Goal: Transaction & Acquisition: Purchase product/service

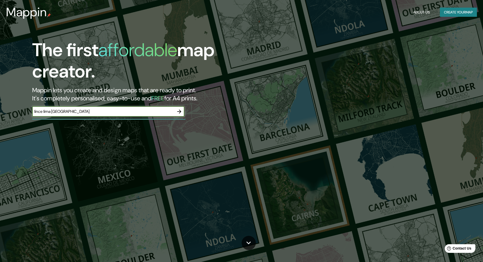
type input "lince lima [GEOGRAPHIC_DATA]"
click at [179, 110] on icon "button" at bounding box center [179, 111] width 6 height 6
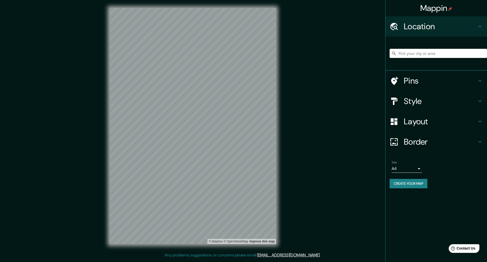
click at [423, 28] on h4 "Location" at bounding box center [440, 26] width 73 height 10
click at [428, 53] on input "Pick your city or area" at bounding box center [438, 53] width 97 height 9
click at [428, 53] on input "lima" at bounding box center [438, 53] width 97 height 9
click at [394, 51] on icon at bounding box center [393, 53] width 5 height 5
click at [394, 52] on icon at bounding box center [393, 53] width 5 height 5
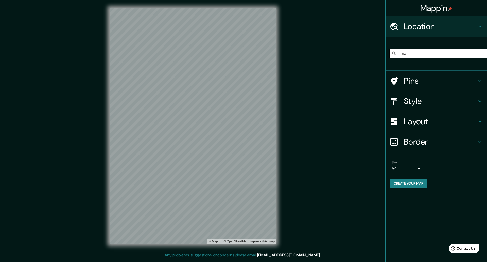
click at [416, 53] on input "lima" at bounding box center [438, 53] width 97 height 9
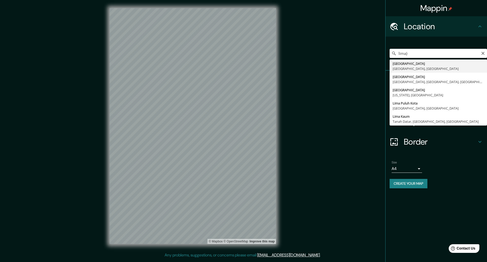
type input "[GEOGRAPHIC_DATA], [GEOGRAPHIC_DATA], [GEOGRAPHIC_DATA]"
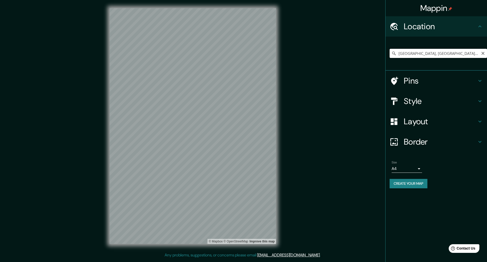
click at [434, 55] on input "[GEOGRAPHIC_DATA], [GEOGRAPHIC_DATA], [GEOGRAPHIC_DATA]" at bounding box center [438, 53] width 97 height 9
click at [483, 51] on button "Clear" at bounding box center [483, 52] width 4 height 5
type input "Lince, [GEOGRAPHIC_DATA], [GEOGRAPHIC_DATA], [GEOGRAPHIC_DATA]"
click at [419, 184] on button "Create your map" at bounding box center [409, 183] width 38 height 9
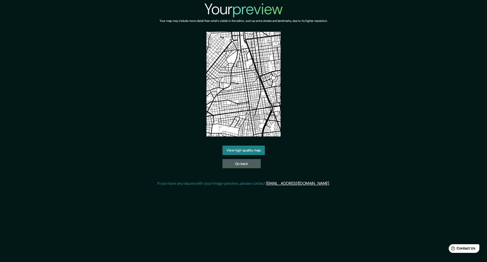
click at [243, 162] on link "Go back" at bounding box center [241, 163] width 38 height 9
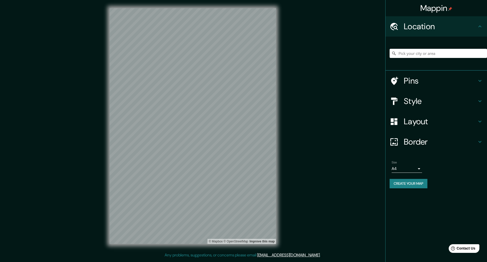
click at [410, 164] on div "Size A4 single" at bounding box center [407, 166] width 30 height 12
click at [414, 168] on body "Mappin Location Pins Style Layout Border Choose a border. Hint : you can make l…" at bounding box center [243, 131] width 487 height 262
click at [406, 187] on li "A3" at bounding box center [407, 188] width 30 height 9
type input "a4"
click at [413, 54] on input "Pick your city or area" at bounding box center [438, 53] width 97 height 9
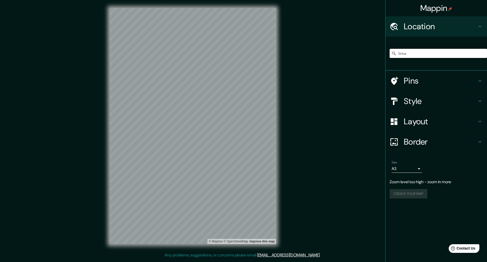
type input "lima"
click at [417, 50] on input "lima" at bounding box center [438, 53] width 97 height 9
click at [417, 51] on input "lima" at bounding box center [438, 53] width 97 height 9
click at [417, 52] on input "lima" at bounding box center [438, 53] width 97 height 9
